Goal: Task Accomplishment & Management: Use online tool/utility

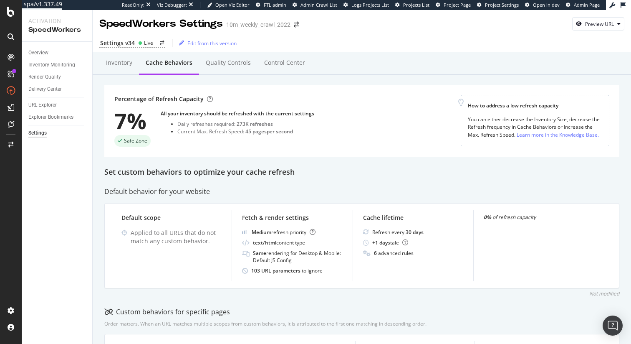
click at [214, 168] on div "Set custom behaviors to optimize your cache refresh" at bounding box center [361, 172] width 515 height 11
click at [247, 168] on div "Set custom behaviors to optimize your cache refresh" at bounding box center [361, 172] width 515 height 11
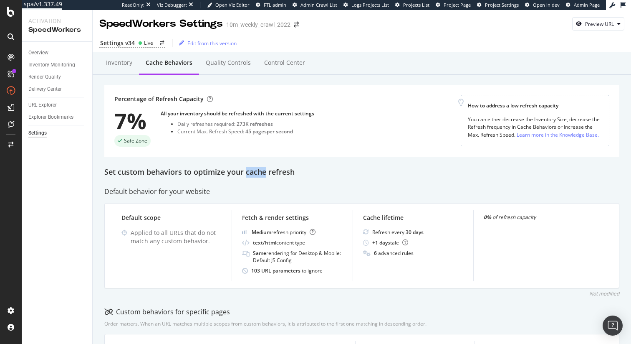
click at [247, 168] on div "Set custom behaviors to optimize your cache refresh" at bounding box center [361, 172] width 515 height 11
click at [238, 169] on div "Set custom behaviors to optimize your cache refresh" at bounding box center [361, 172] width 515 height 11
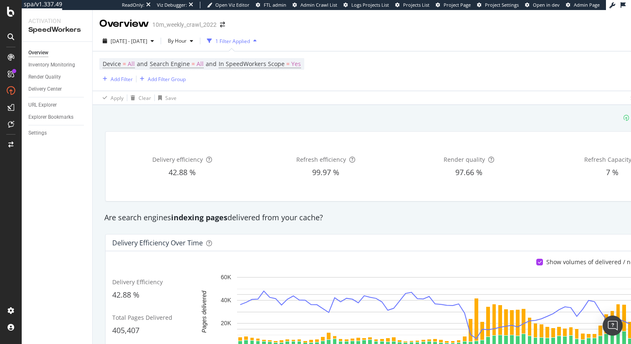
scroll to position [18, 0]
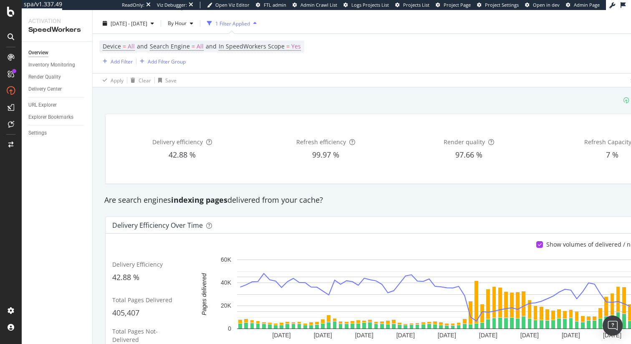
click at [341, 118] on div "Delivery efficiency 42.88 % Refresh efficiency 99.97 % Render quality 97.66 % R…" at bounding box center [398, 148] width 584 height 69
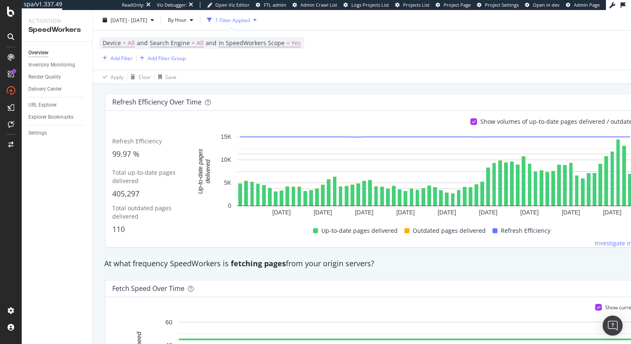
scroll to position [0, 0]
